Goal: Information Seeking & Learning: Learn about a topic

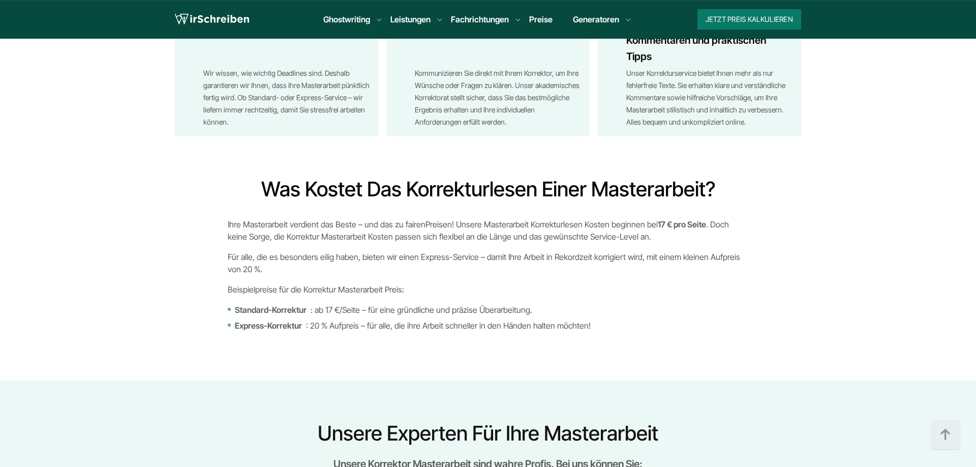
scroll to position [1815, 0]
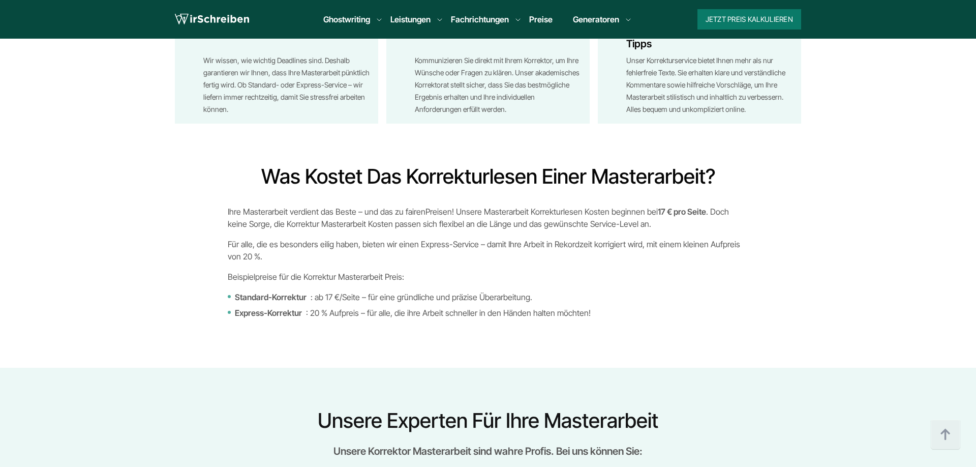
click at [584, 199] on div "Was kostet das Korrekturlesen einer Masterarbeit? Ihre Masterarbeit verdient da…" at bounding box center [488, 241] width 545 height 155
drag, startPoint x: 627, startPoint y: 208, endPoint x: 719, endPoint y: 216, distance: 92.3
click at [719, 216] on p "Ihre Masterarbeit verdient das Beste – und das zu fairen Preisen ! Unsere Maste…" at bounding box center [488, 217] width 521 height 24
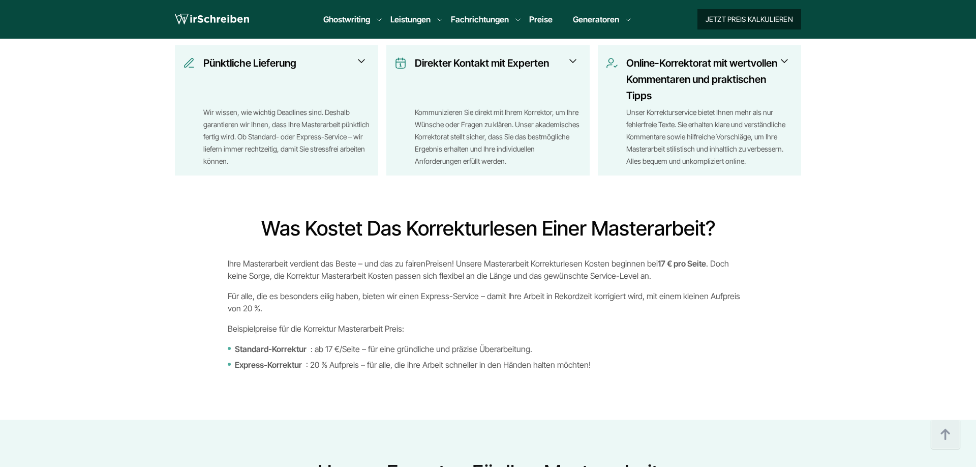
click at [762, 14] on button "Jetzt Preis kalkulieren" at bounding box center [750, 19] width 104 height 20
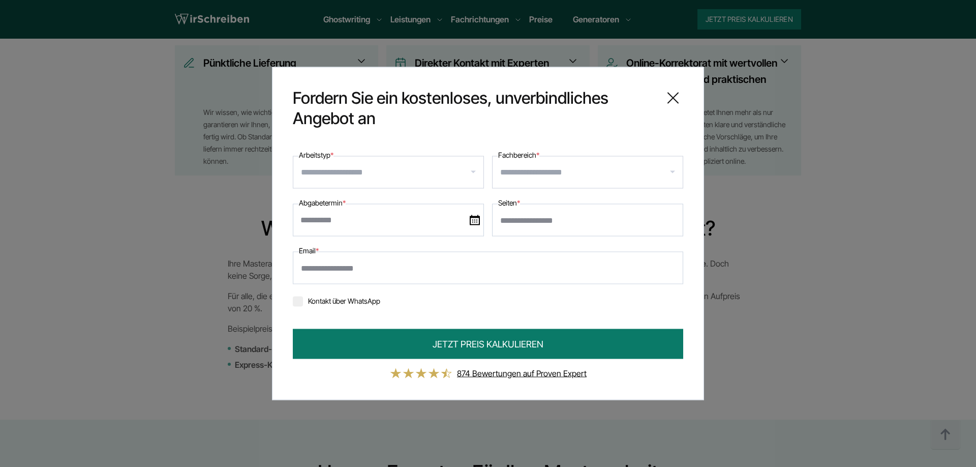
click at [392, 173] on input "Arbeitstyp *" at bounding box center [392, 172] width 183 height 16
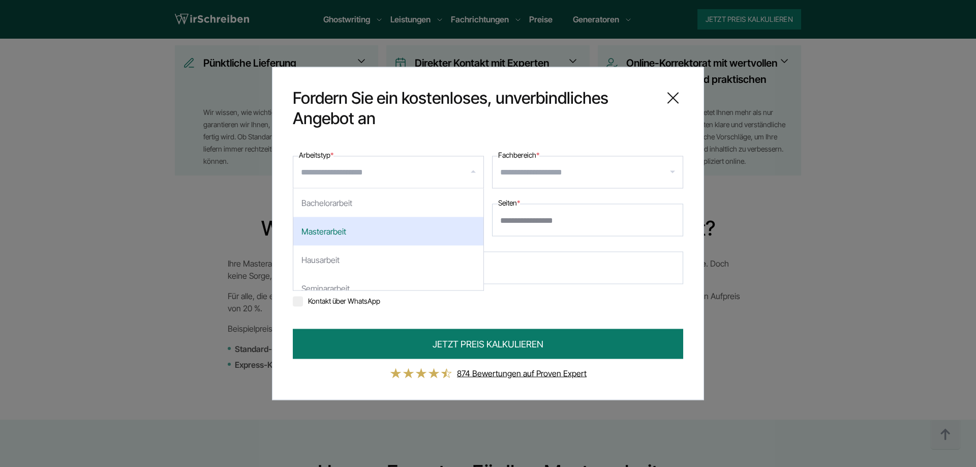
click at [358, 236] on div "Masterarbeit" at bounding box center [388, 231] width 190 height 28
select select "**"
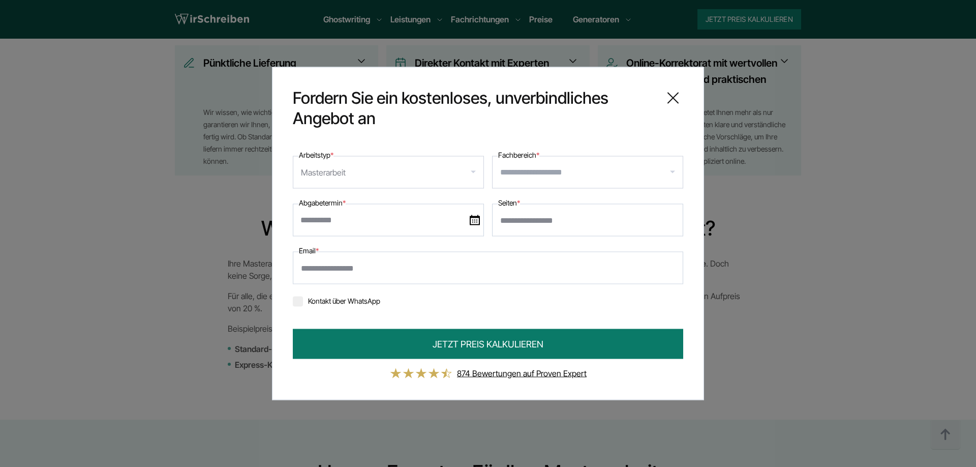
click at [568, 164] on div at bounding box center [587, 172] width 191 height 33
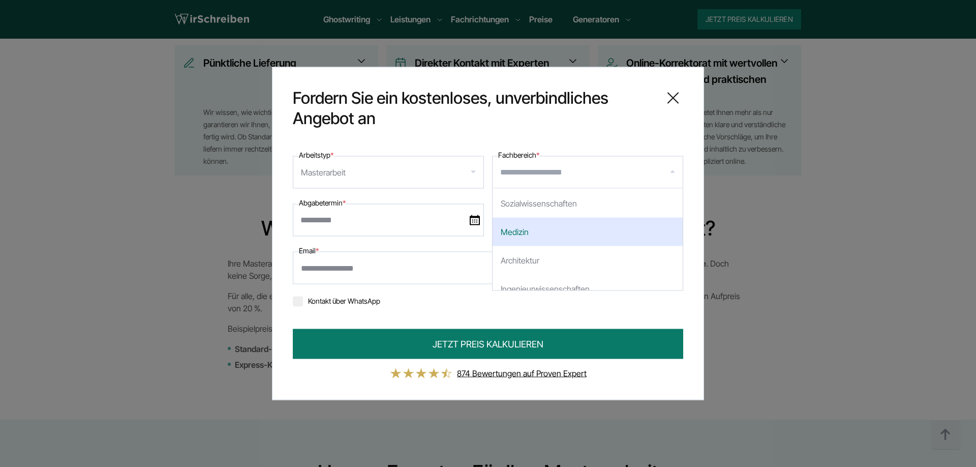
scroll to position [122, 0]
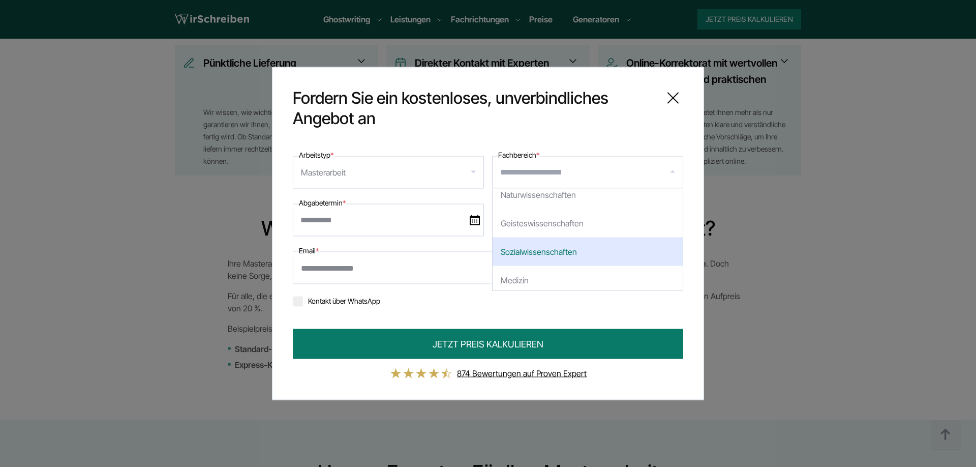
click at [530, 243] on div "Sozialwissenschaften" at bounding box center [588, 251] width 190 height 28
select select "*"
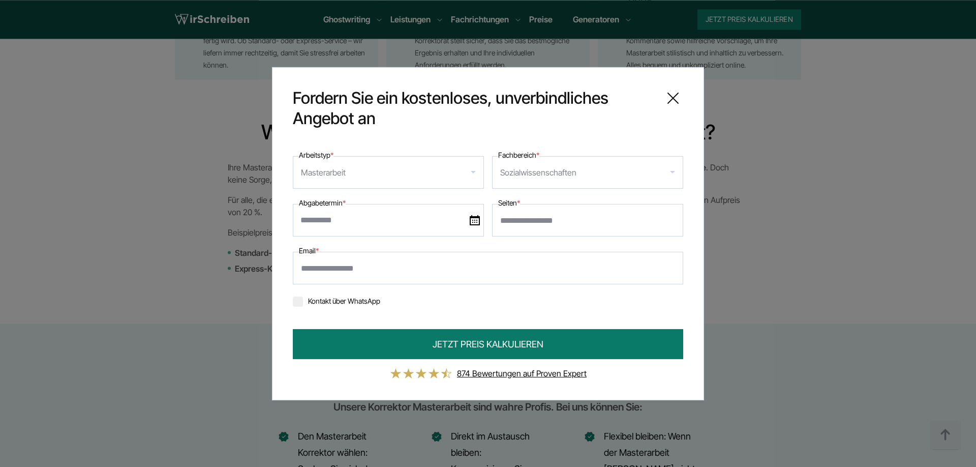
scroll to position [1867, 0]
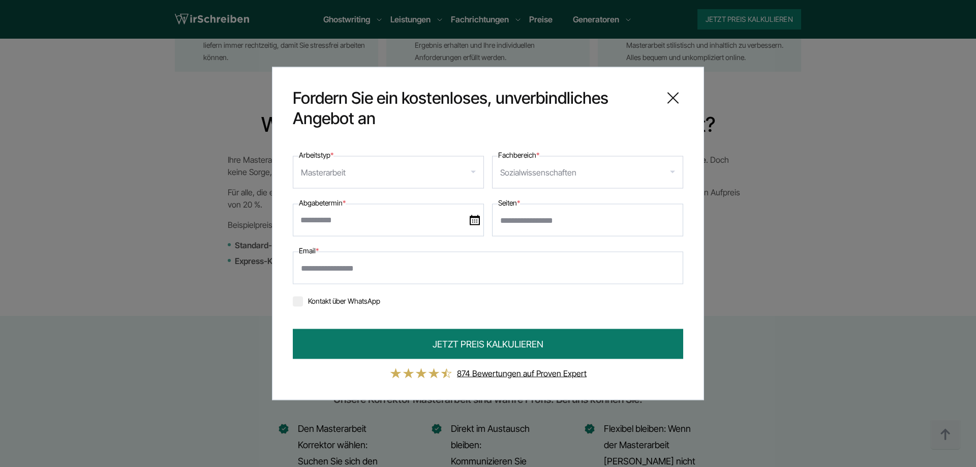
drag, startPoint x: 676, startPoint y: 109, endPoint x: 666, endPoint y: 100, distance: 14.1
click at [666, 101] on div "Fordern Sie ein kostenloses, unverbindliches Angebot an" at bounding box center [488, 108] width 391 height 41
click at [665, 99] on icon at bounding box center [673, 98] width 20 height 20
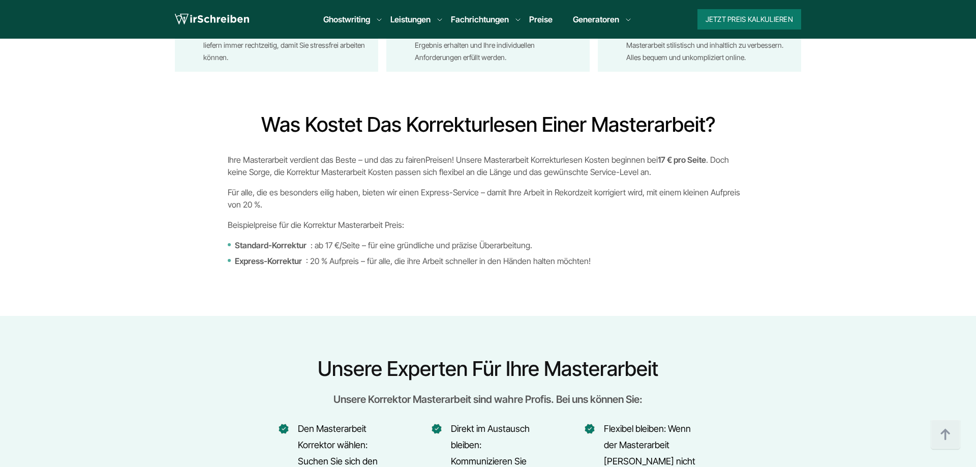
scroll to position [1588, 0]
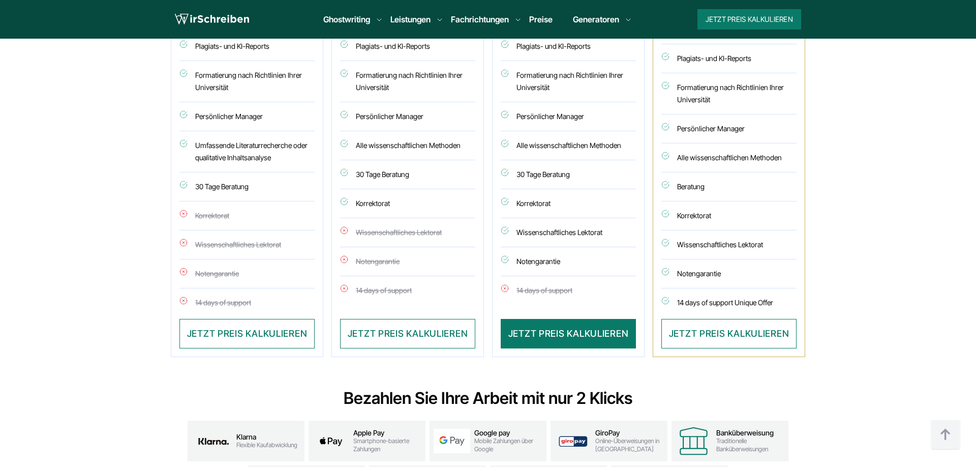
scroll to position [985, 0]
